Goal: Task Accomplishment & Management: Use online tool/utility

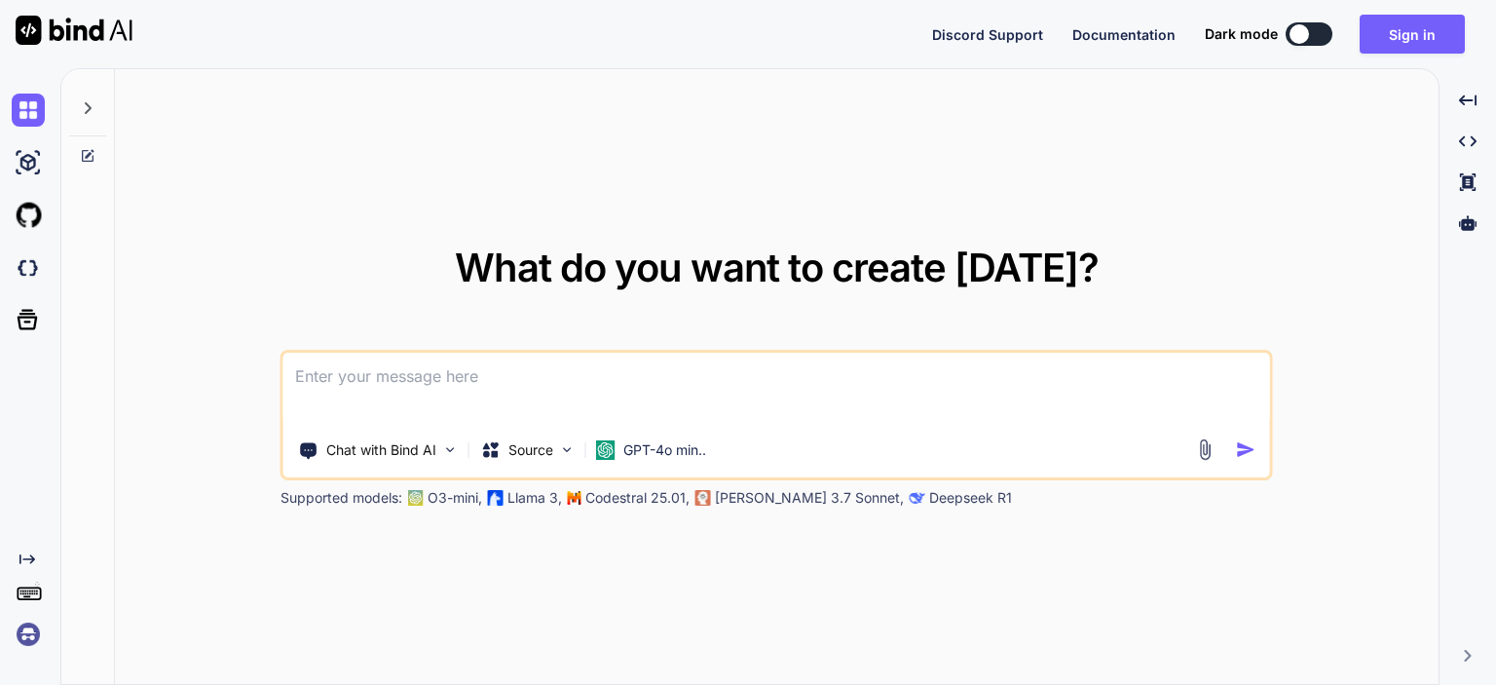
click at [817, 364] on textarea at bounding box center [776, 388] width 986 height 72
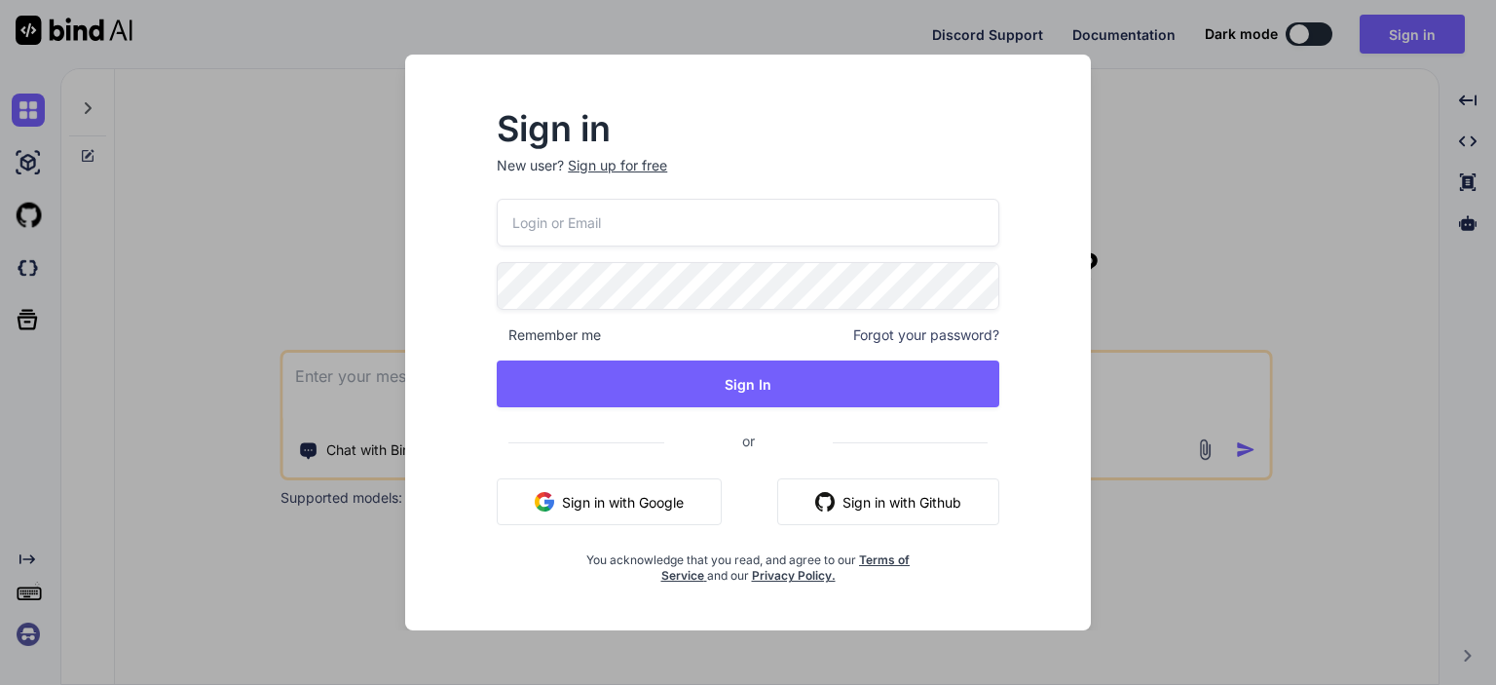
click at [1257, 195] on div "Sign in New user? Sign up for free Remember me Forgot your password? Sign In or…" at bounding box center [748, 342] width 1496 height 685
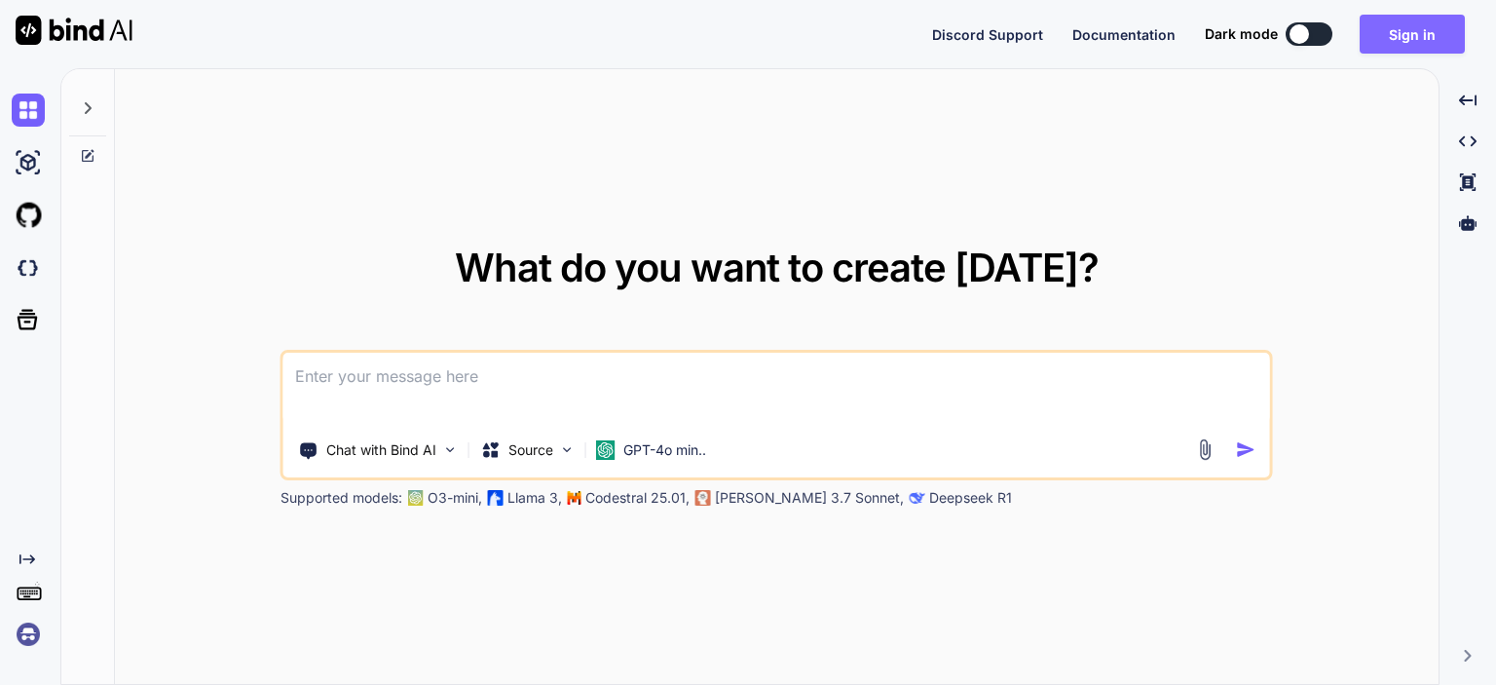
click at [1439, 34] on button "Sign in" at bounding box center [1411, 34] width 105 height 39
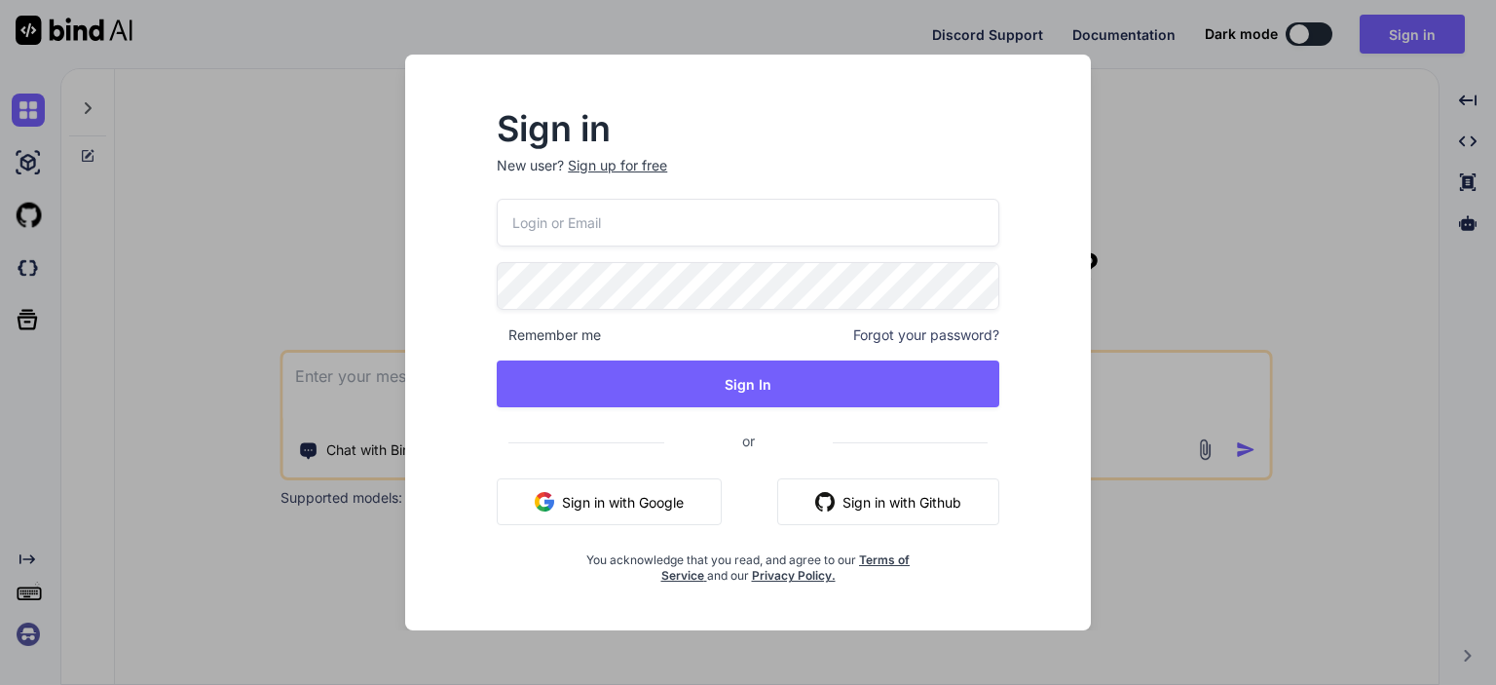
click at [634, 228] on input "email" at bounding box center [748, 223] width 502 height 48
type input "vaibhavg2@chetu.com"
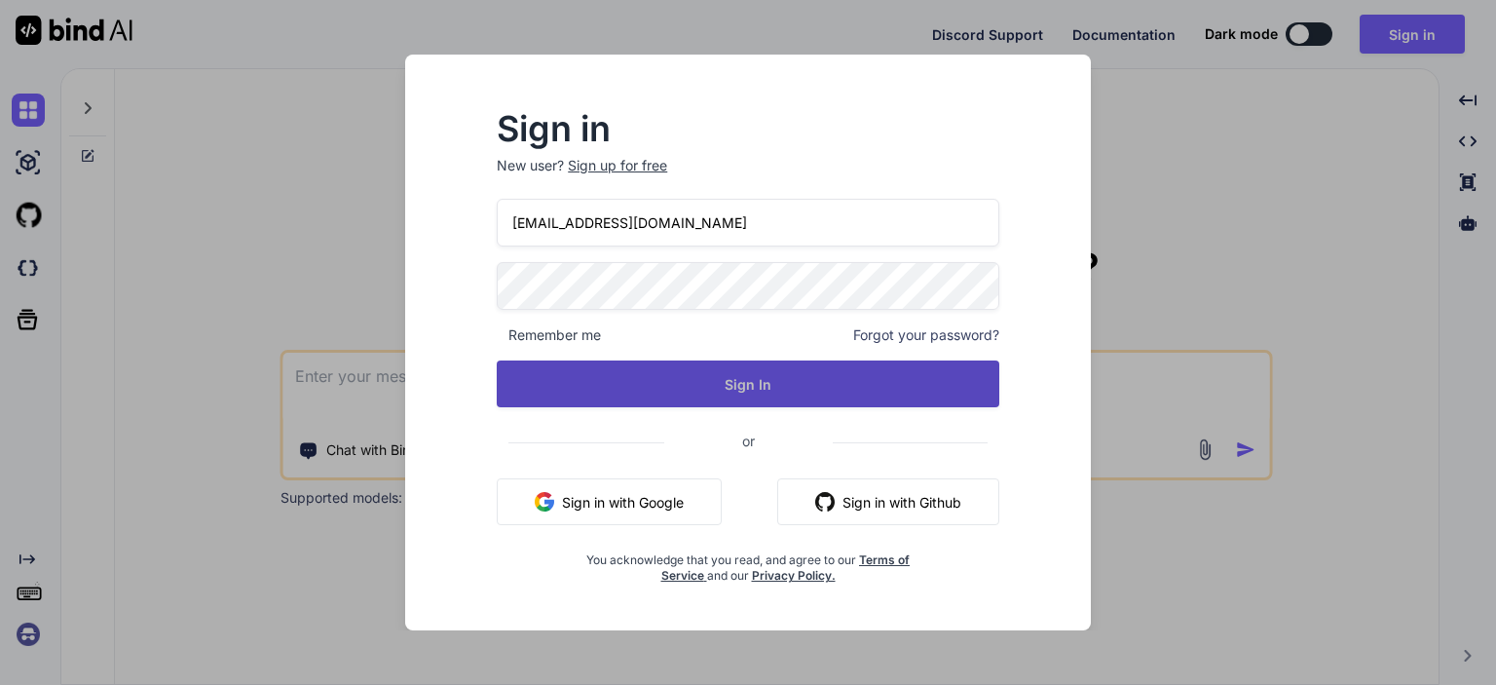
click at [843, 373] on button "Sign In" at bounding box center [748, 383] width 502 height 47
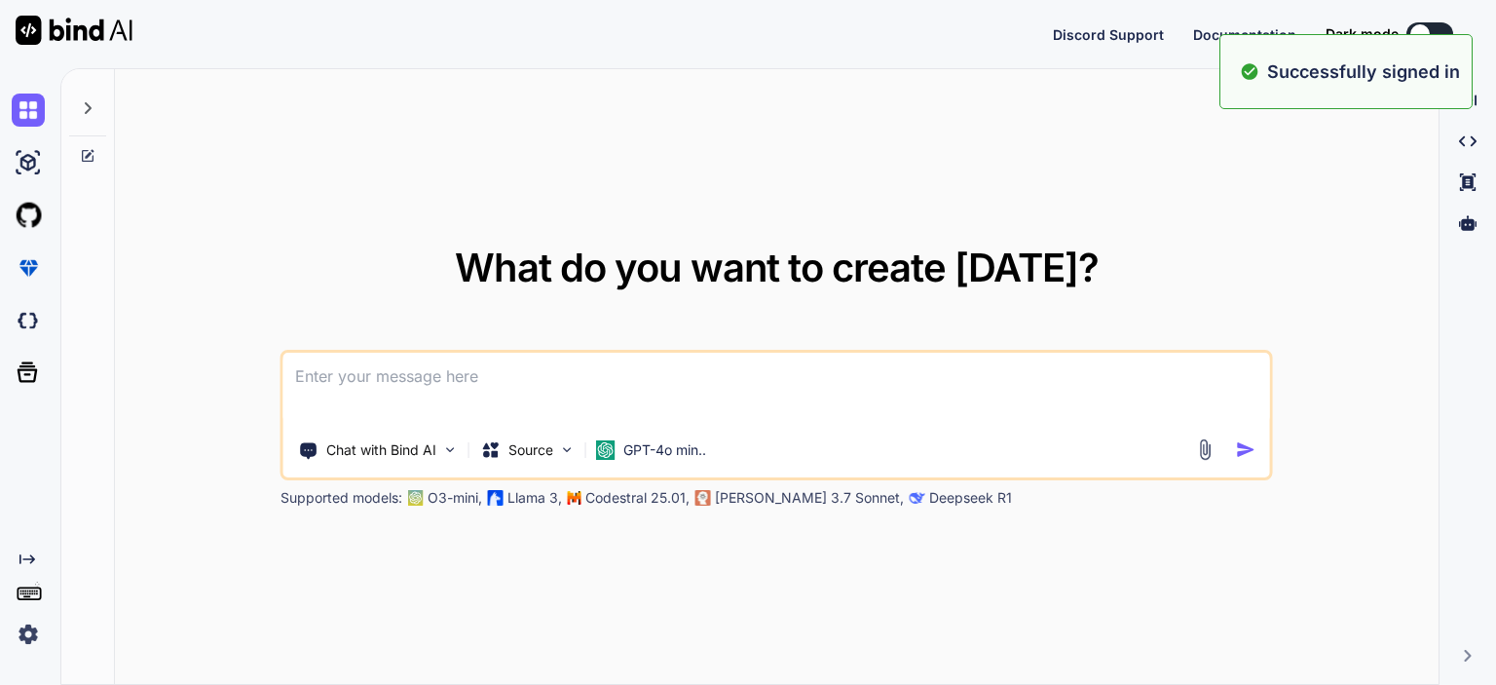
click at [688, 394] on textarea at bounding box center [776, 388] width 986 height 72
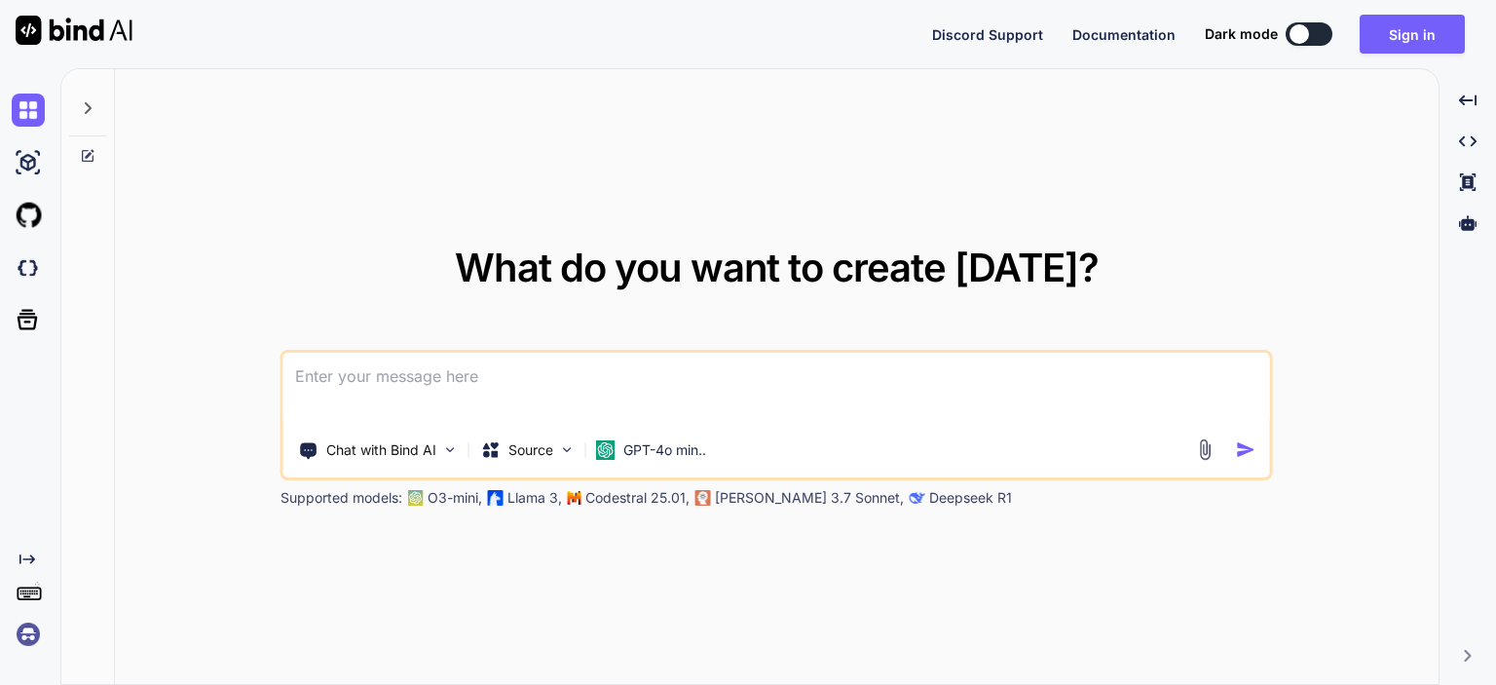
click at [580, 385] on textarea at bounding box center [776, 388] width 986 height 72
click at [599, 376] on textarea at bounding box center [776, 388] width 986 height 72
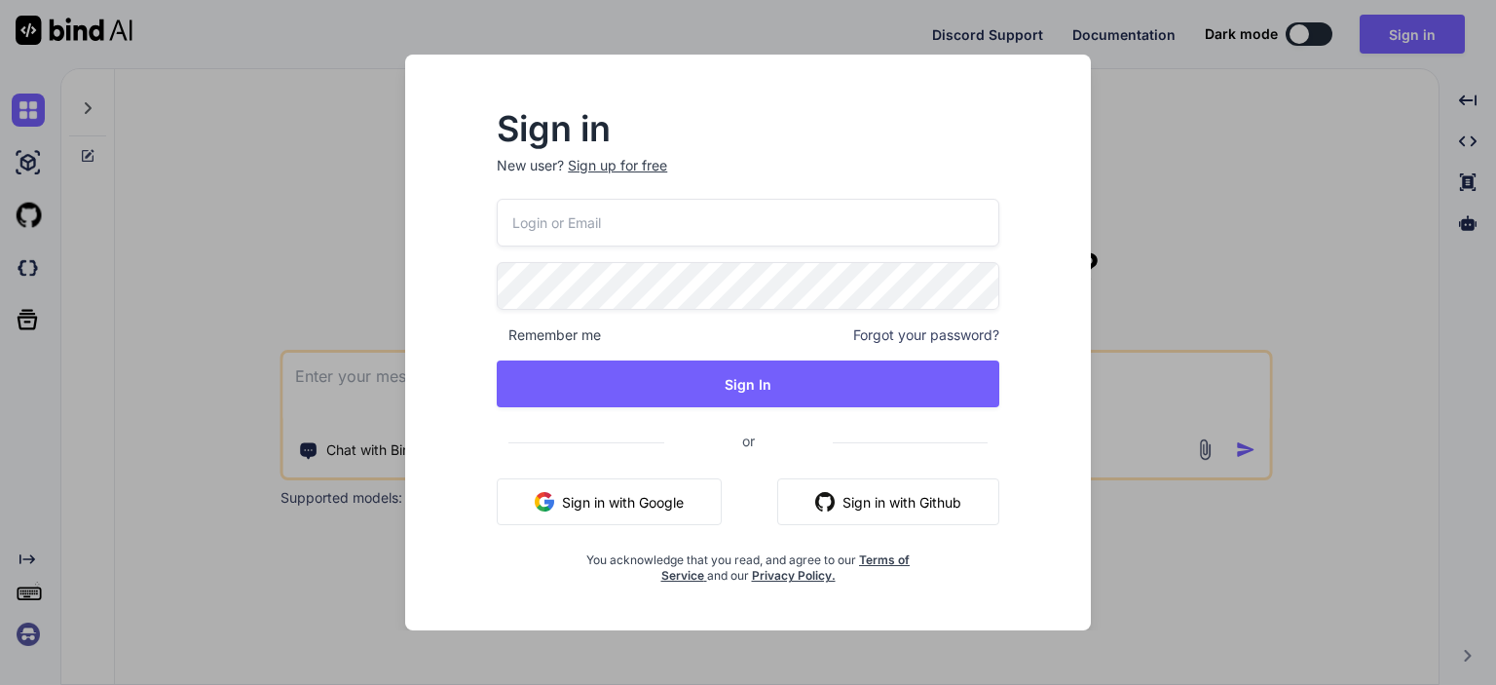
click at [565, 224] on input "email" at bounding box center [748, 223] width 502 height 48
type input "[EMAIL_ADDRESS][DOMAIN_NAME]"
click at [787, 357] on div "vaibhavg2@chetu.com Remember me Forgot your password? Sign In or Sign in with G…" at bounding box center [748, 391] width 502 height 385
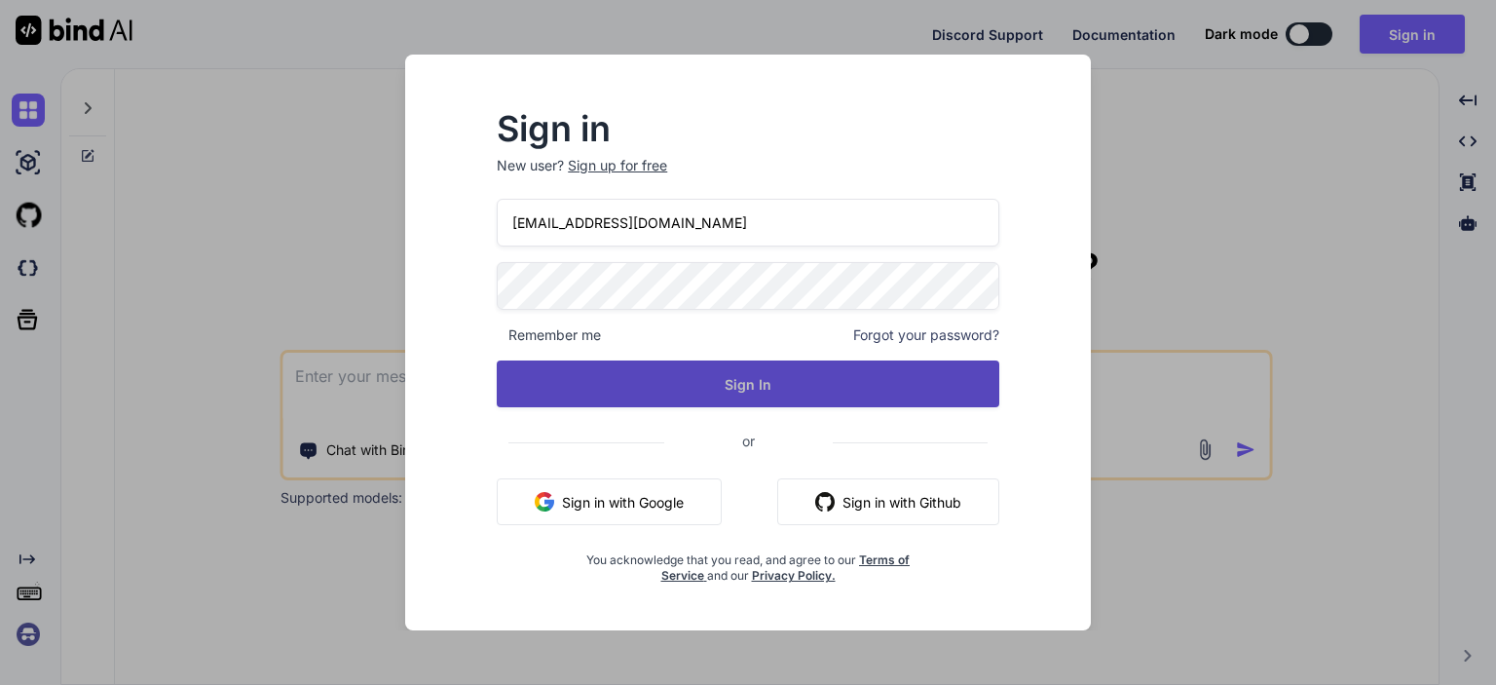
click at [765, 372] on button "Sign In" at bounding box center [748, 383] width 502 height 47
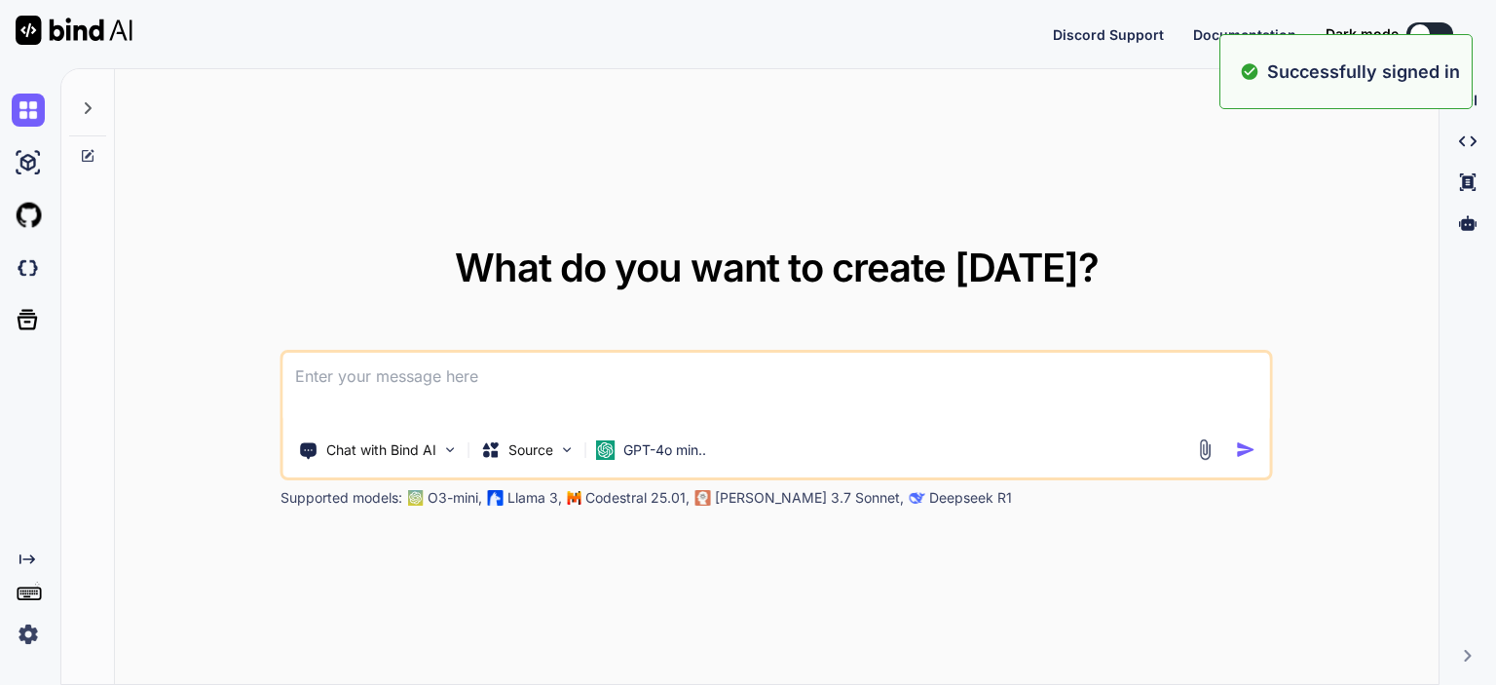
click at [765, 372] on textarea at bounding box center [776, 388] width 986 height 72
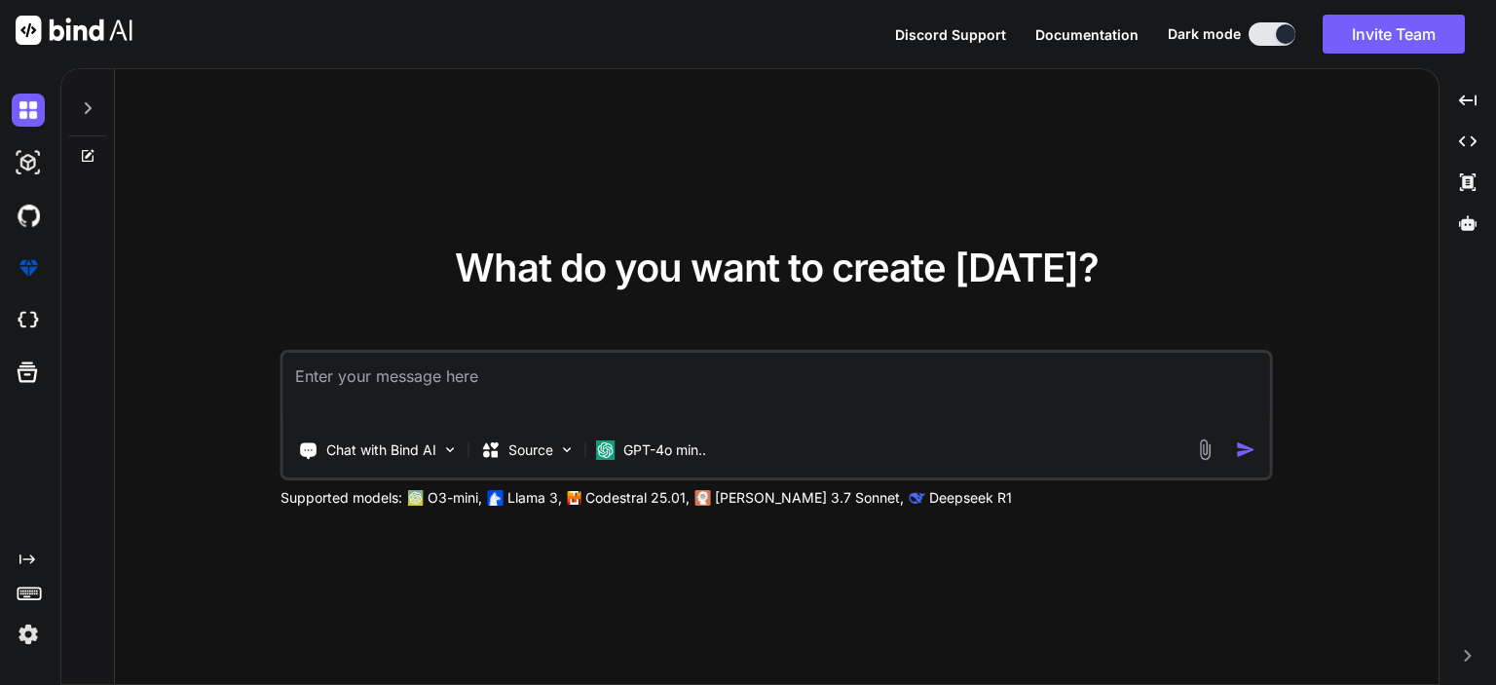
type textarea "x"
paste textarea "const input = document.querySelector("#phone"); const iti = window.intlTelInput…"
type textarea "const input = document.querySelector("#phone"); const iti = window.intlTelInput…"
type textarea "x"
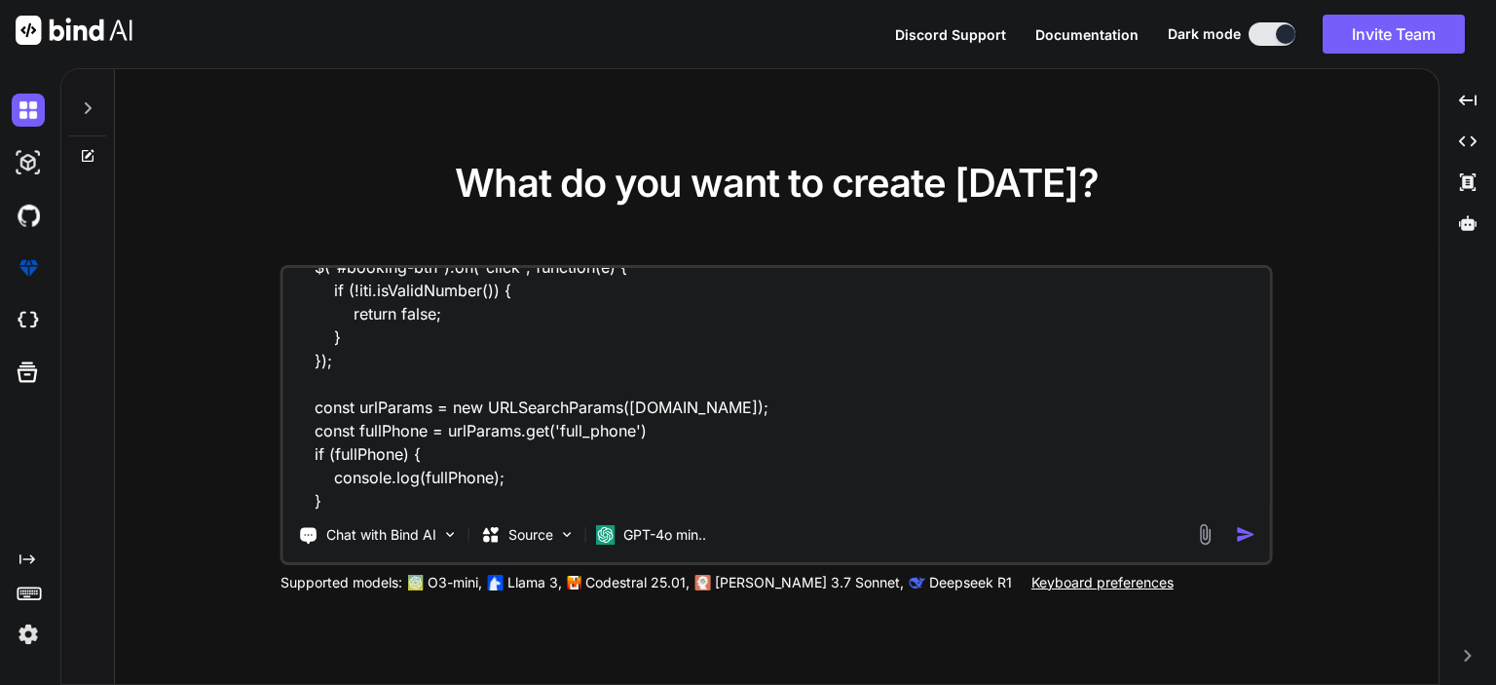
scroll to position [331, 0]
paste textarea "const input = document.querySelector("#phone"); const iti = window.intlTelInput…"
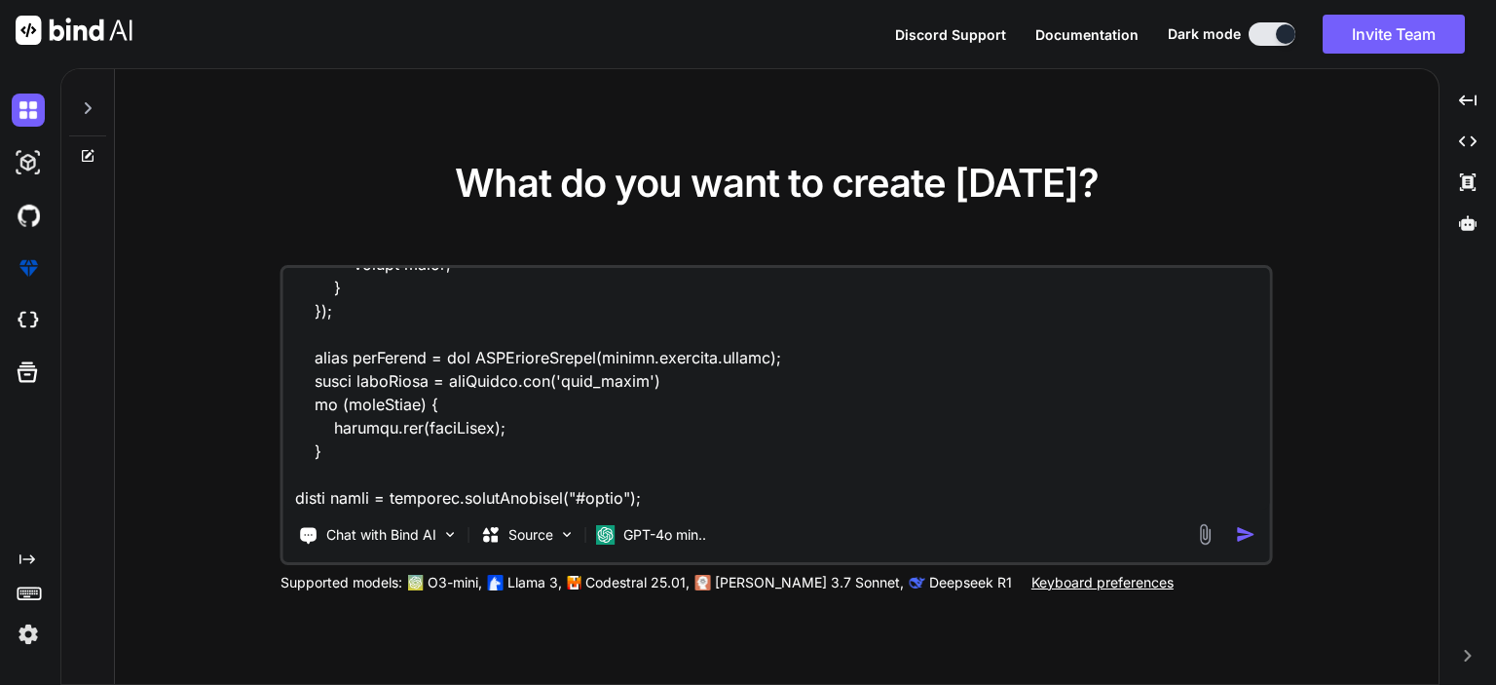
scroll to position [1520, 0]
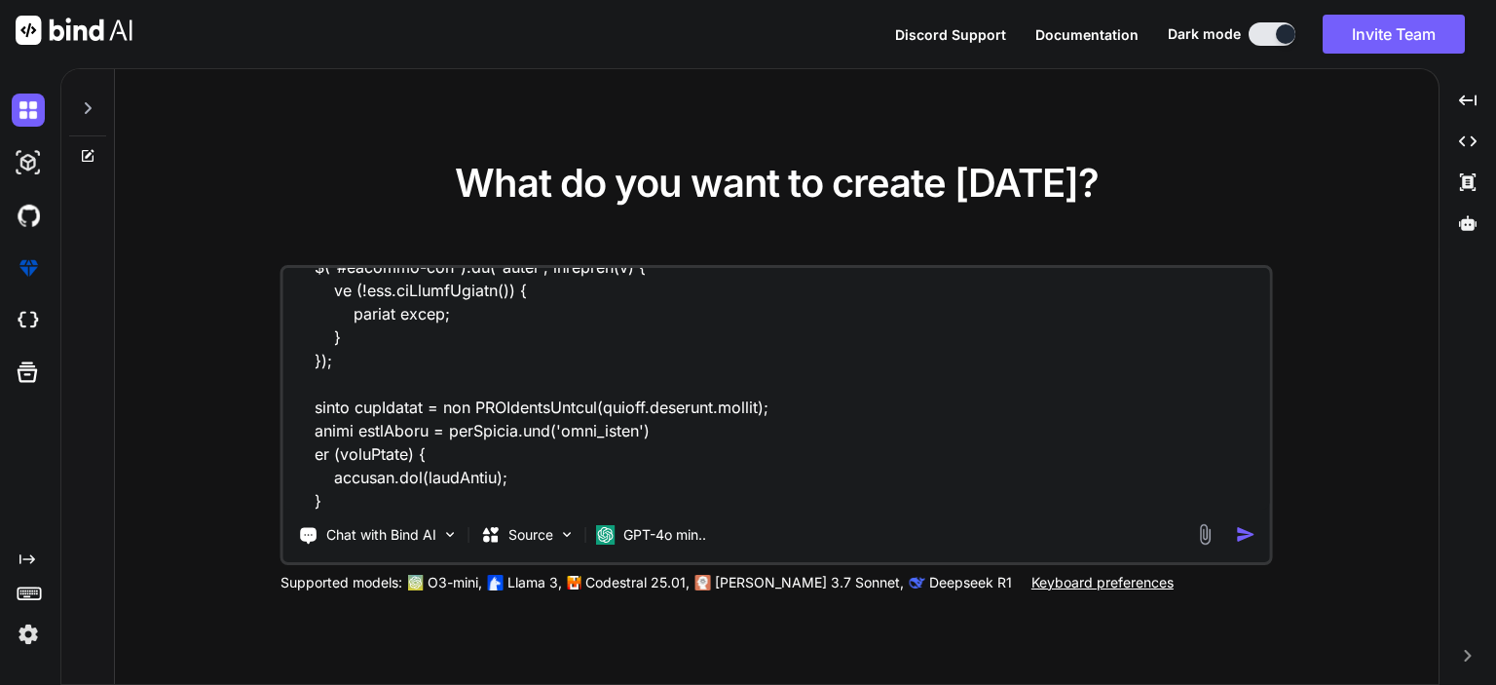
type textarea "const input = document.querySelector("#phone"); const iti = window.intlTelInput…"
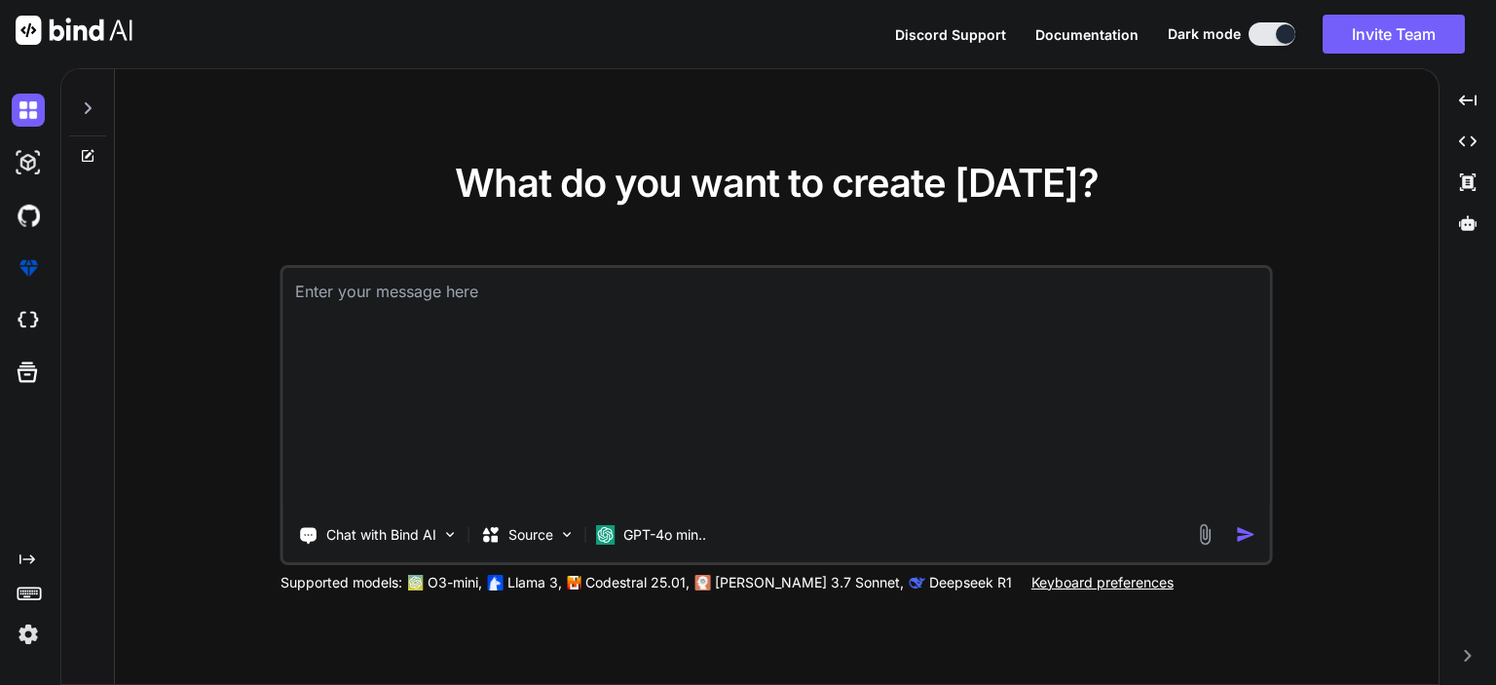
scroll to position [0, 0]
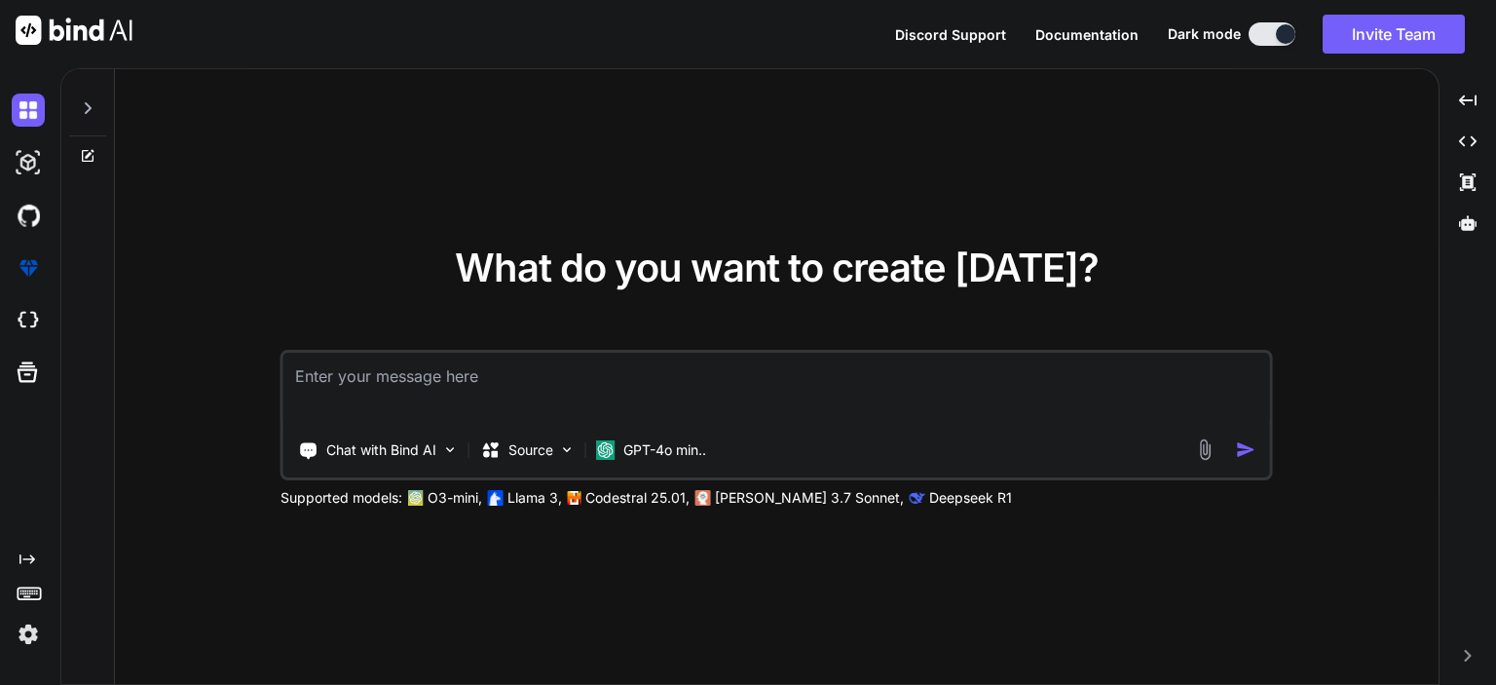
paste textarea "const input = document.querySelector("#phone"); const iti = window.intlTelInput…"
type textarea "const input = document.querySelector("#phone"); const iti = window.intlTelInput…"
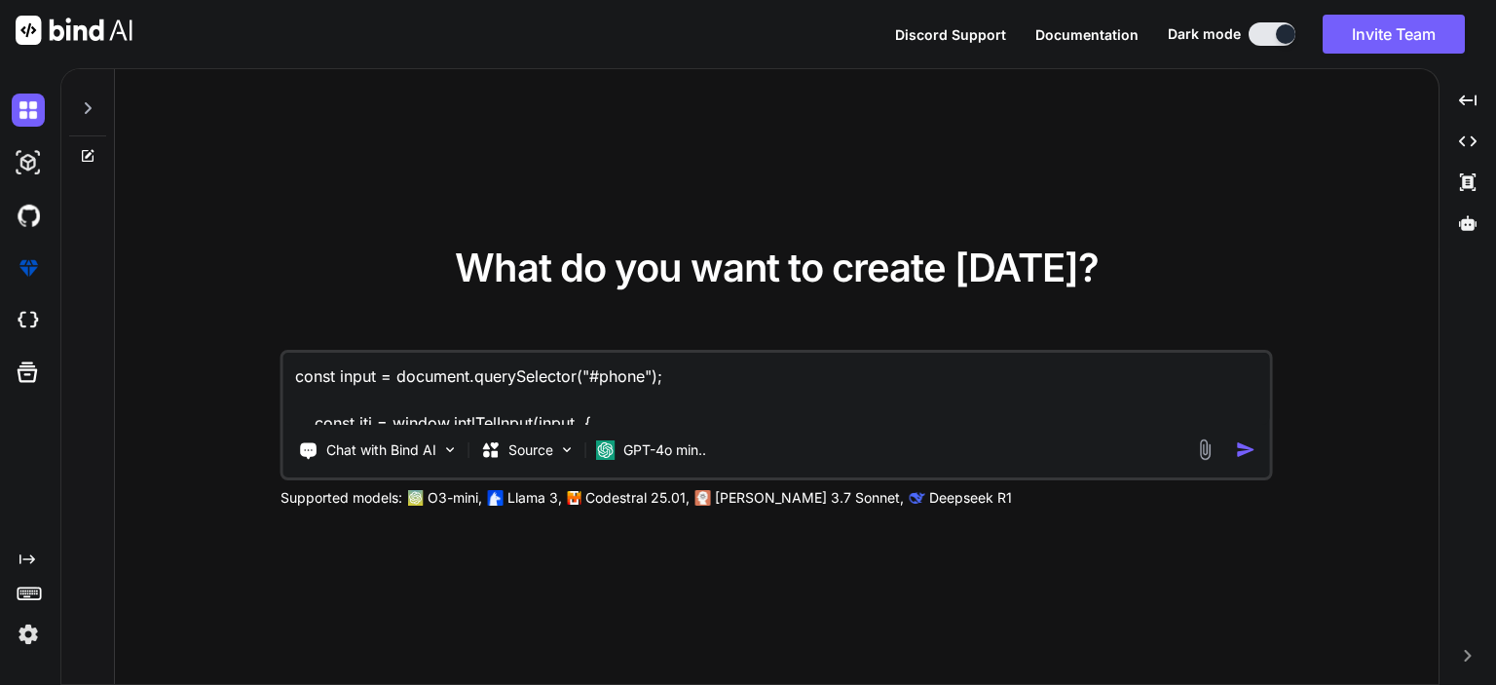
scroll to position [375, 0]
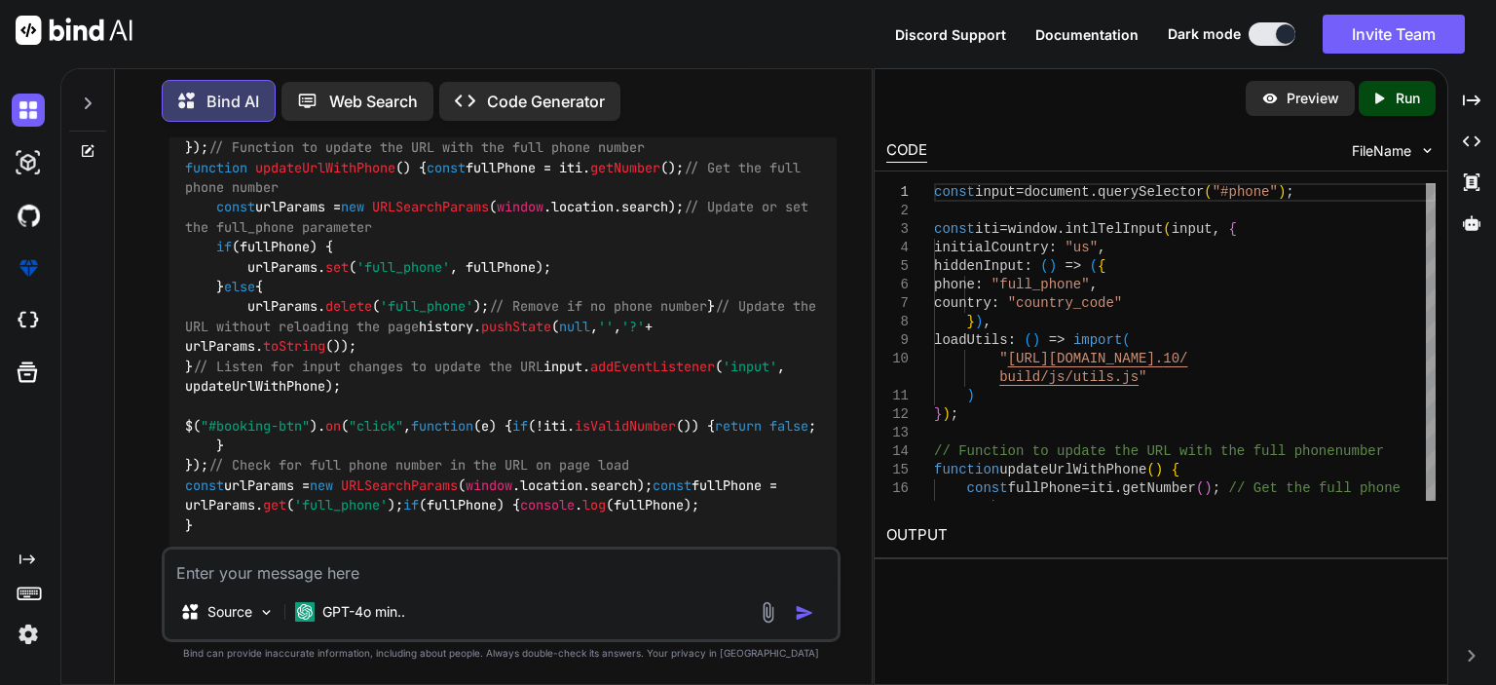
scroll to position [252, 0]
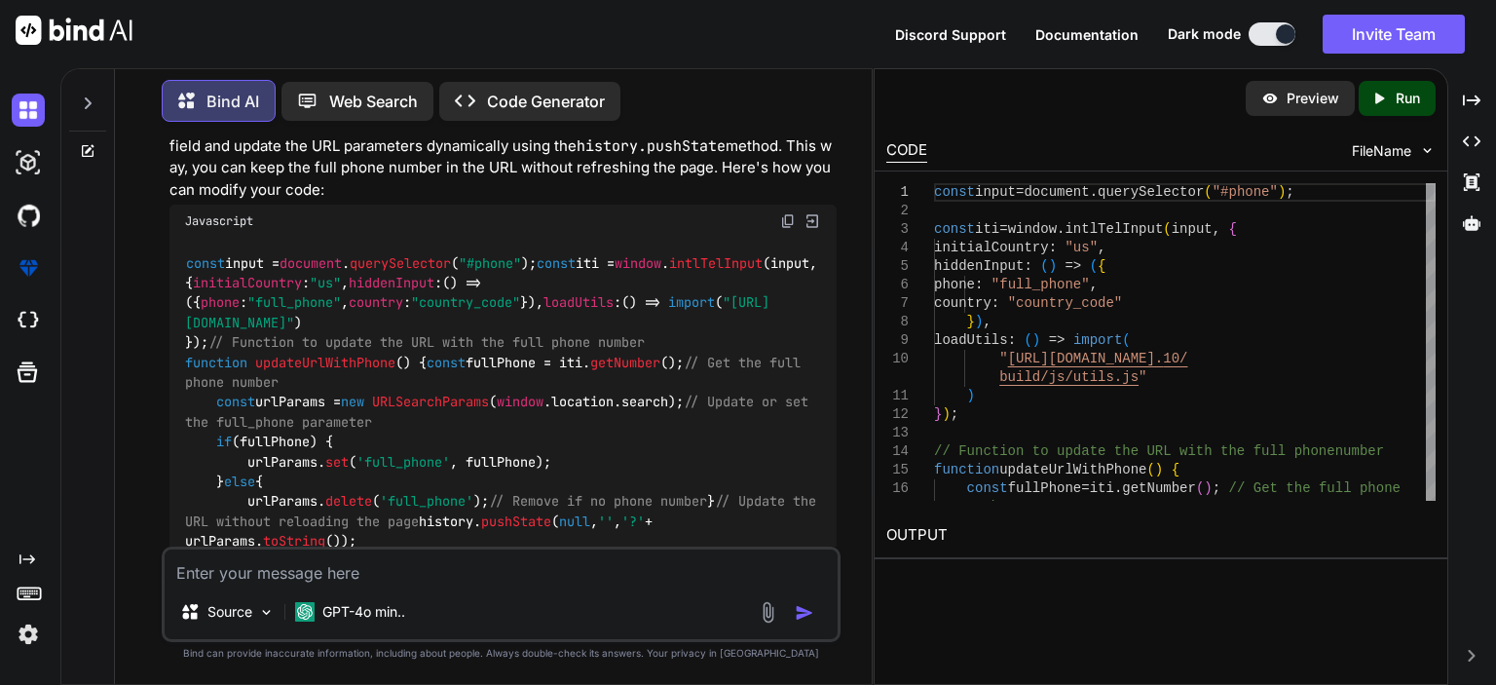
click at [783, 228] on img at bounding box center [788, 221] width 16 height 16
